Goal: Find specific page/section: Find specific page/section

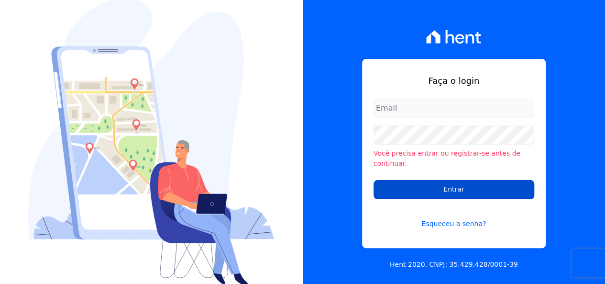
type input "[EMAIL_ADDRESS][DOMAIN_NAME]"
click at [391, 181] on input "Entrar" at bounding box center [454, 189] width 161 height 19
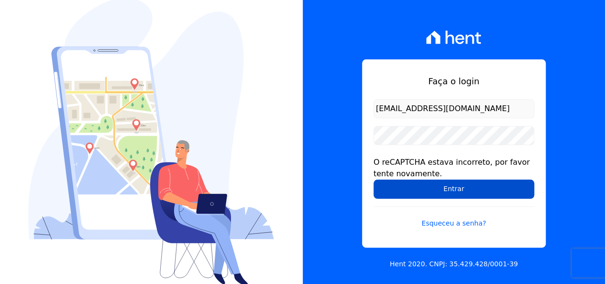
click at [392, 193] on input "Entrar" at bounding box center [454, 188] width 161 height 19
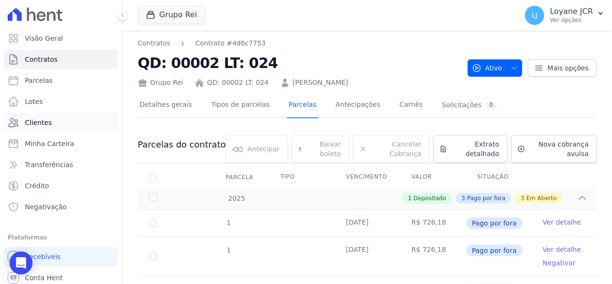
click at [29, 120] on span "Clientes" at bounding box center [38, 123] width 27 height 10
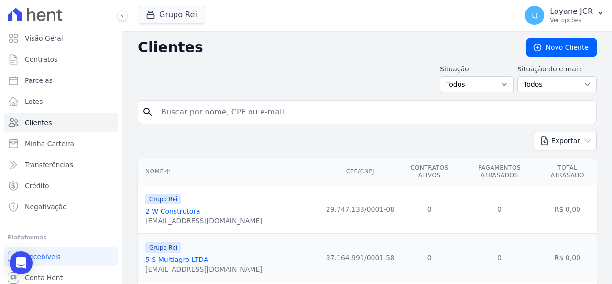
click at [287, 109] on input "search" at bounding box center [374, 111] width 437 height 19
paste input "894.539.301-30"
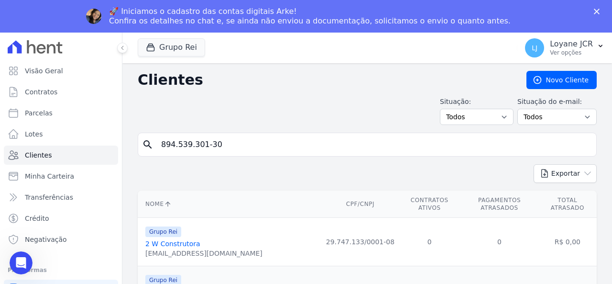
type input "894.539.301-30"
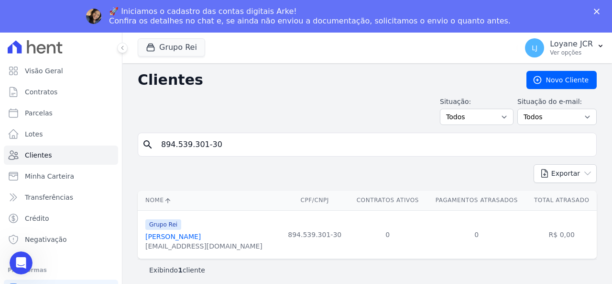
click at [201, 233] on link "[PERSON_NAME]" at bounding box center [173, 237] width 56 height 8
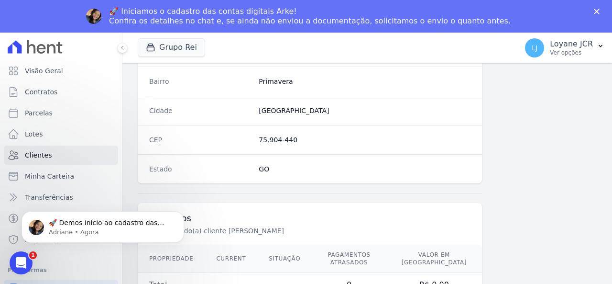
click at [599, 12] on icon "Fechar" at bounding box center [597, 12] width 6 height 6
